Goal: Find contact information: Find contact information

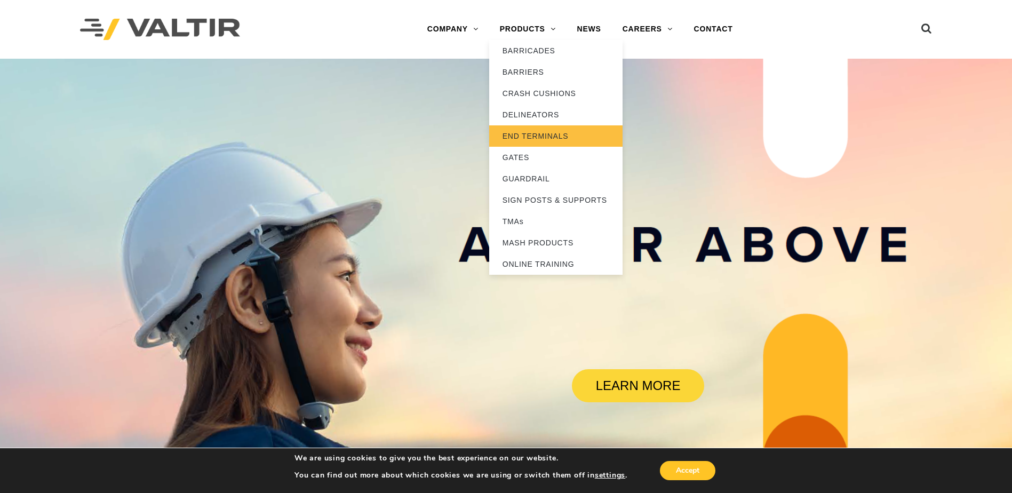
click at [527, 136] on link "END TERMINALS" at bounding box center [555, 135] width 133 height 21
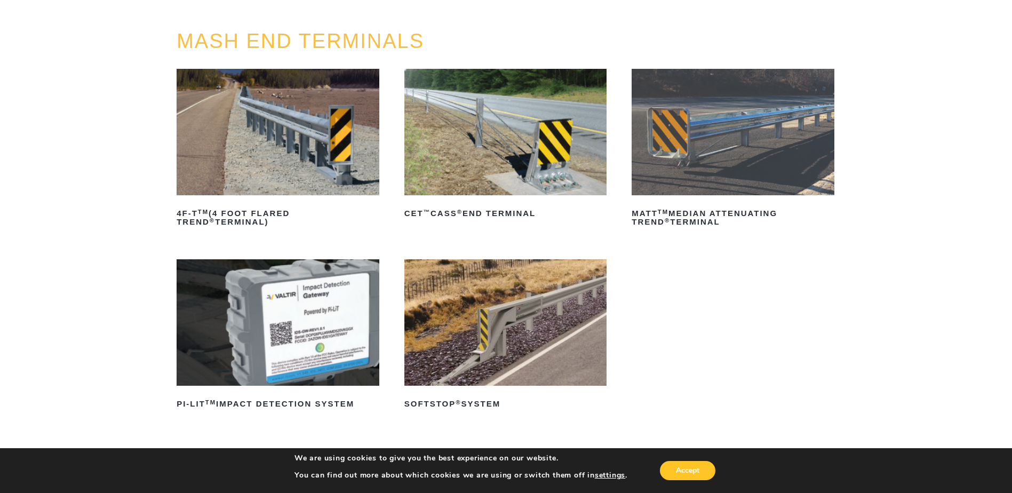
scroll to position [107, 0]
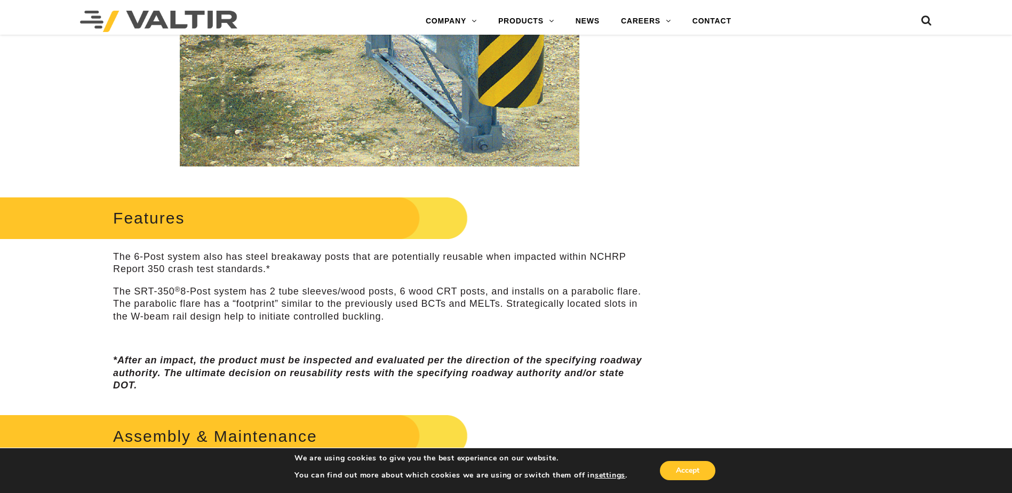
scroll to position [320, 0]
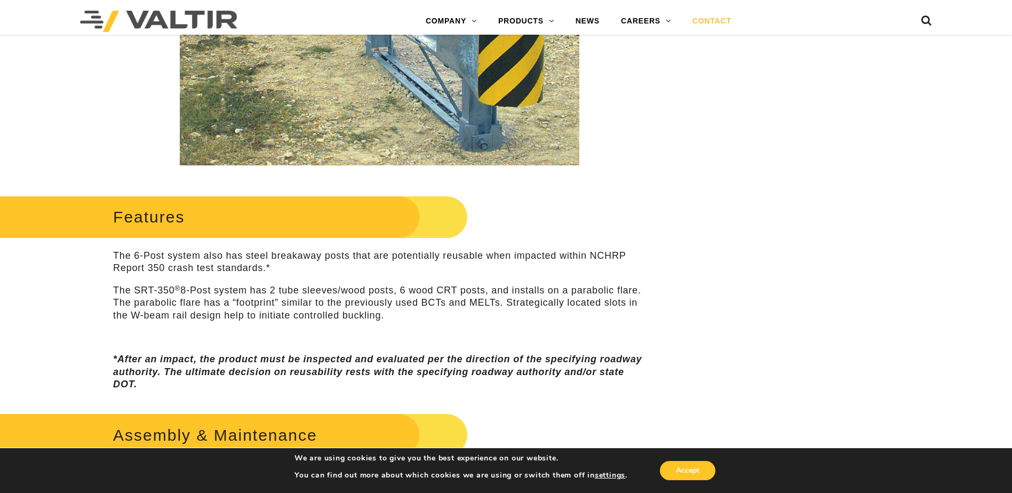
click at [717, 22] on link "CONTACT" at bounding box center [712, 21] width 60 height 21
